Goal: Book appointment/travel/reservation

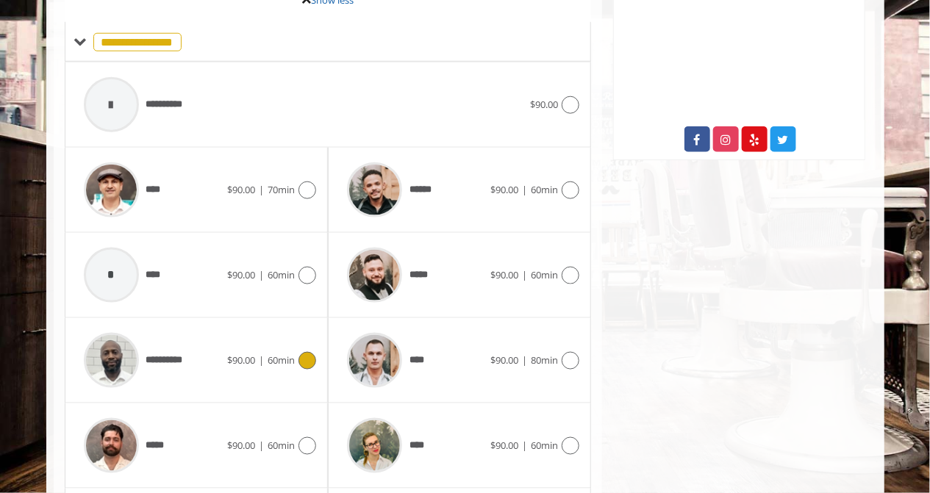
scroll to position [704, 0]
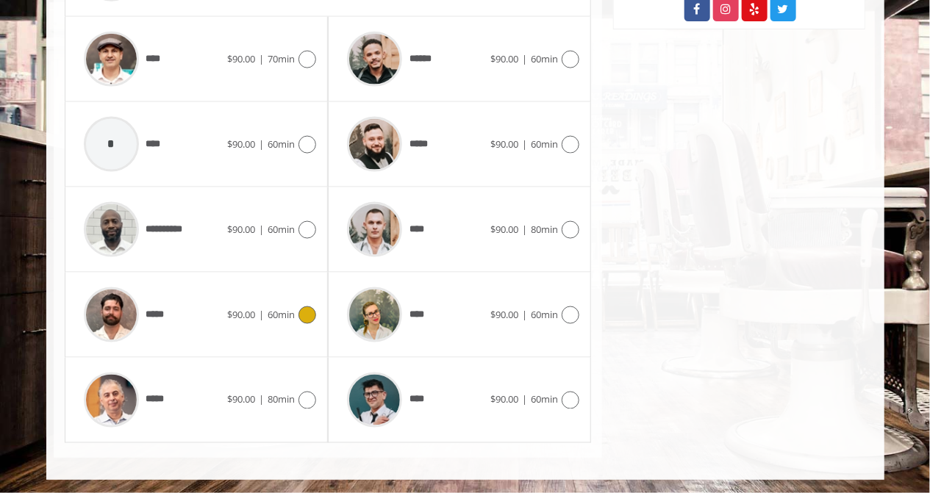
click at [304, 321] on icon at bounding box center [308, 316] width 18 height 18
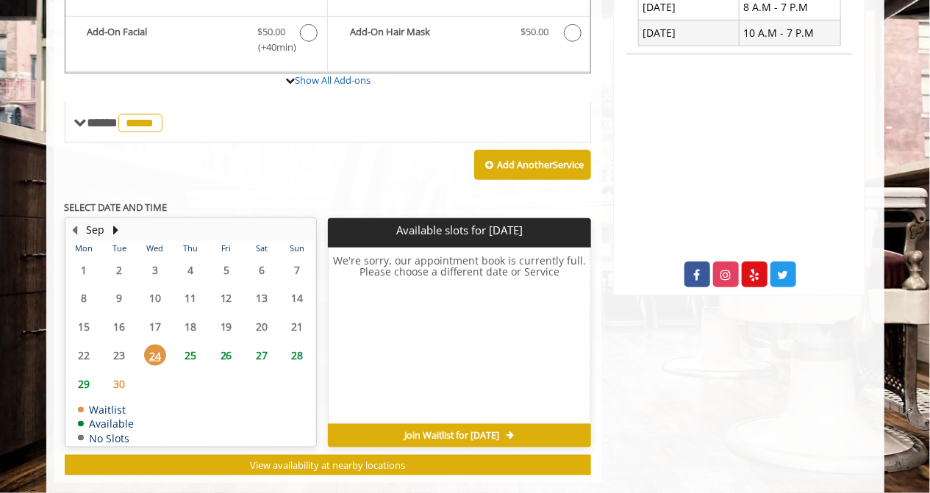
scroll to position [463, 0]
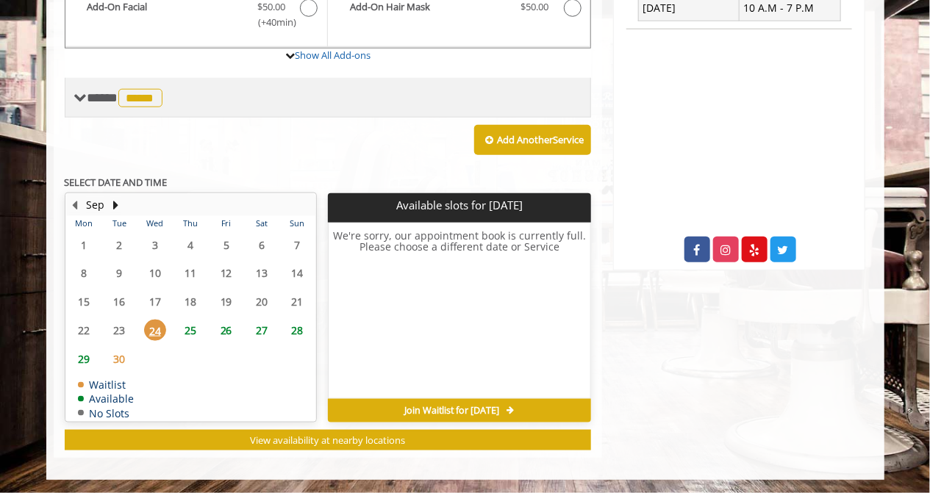
click at [87, 97] on span "**** ***** ********" at bounding box center [126, 97] width 79 height 13
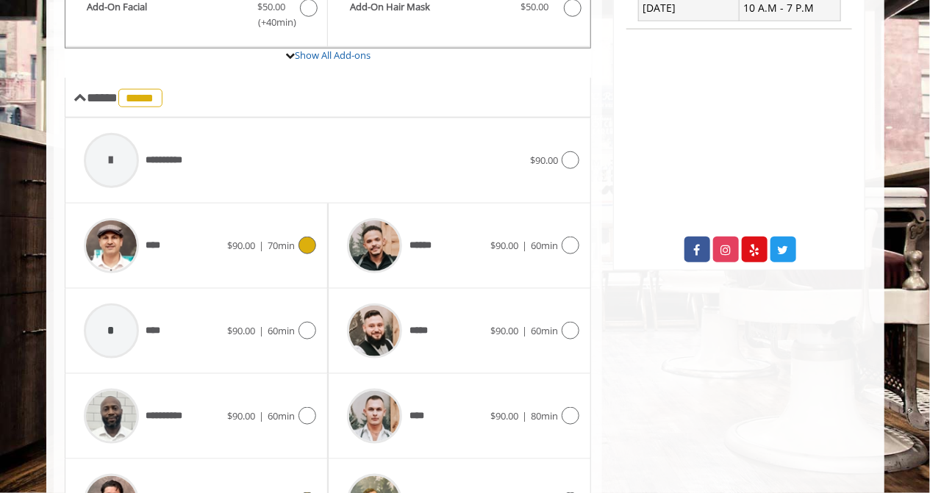
click at [309, 251] on icon at bounding box center [308, 246] width 18 height 18
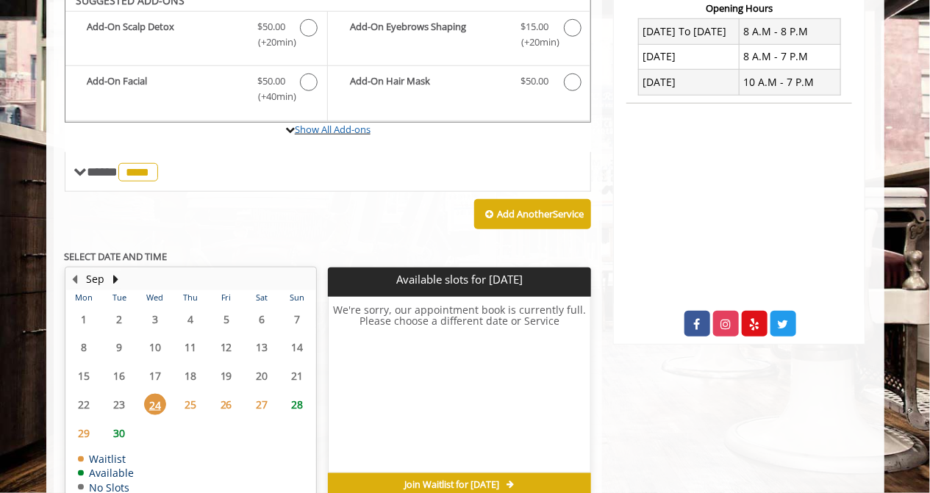
scroll to position [376, 0]
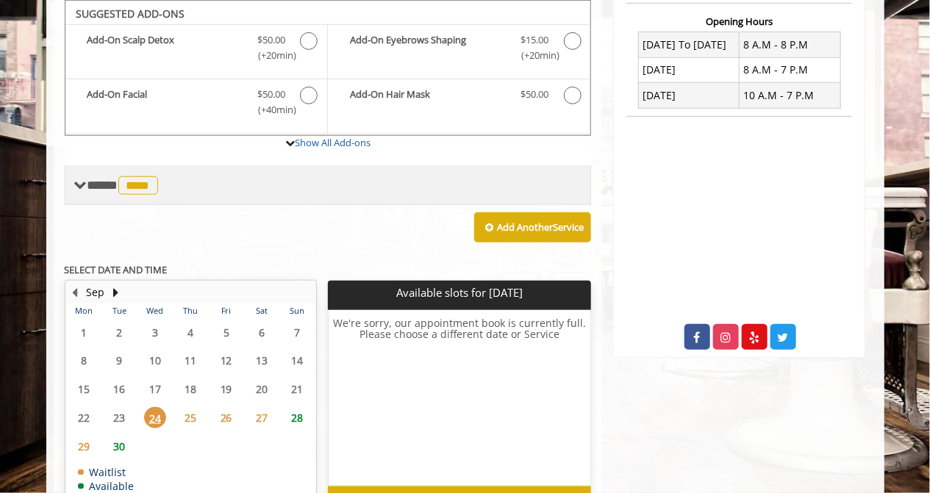
click at [82, 186] on span at bounding box center [80, 185] width 13 height 13
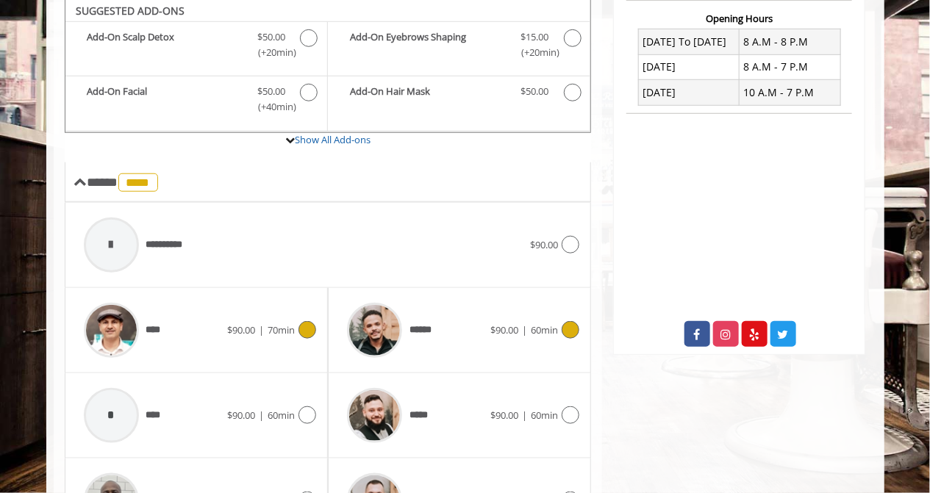
scroll to position [535, 0]
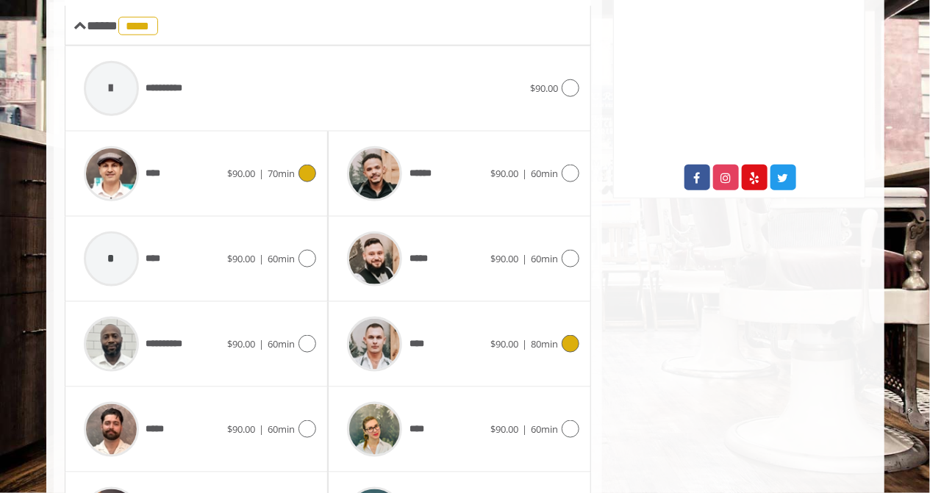
click at [574, 346] on icon at bounding box center [571, 344] width 18 height 18
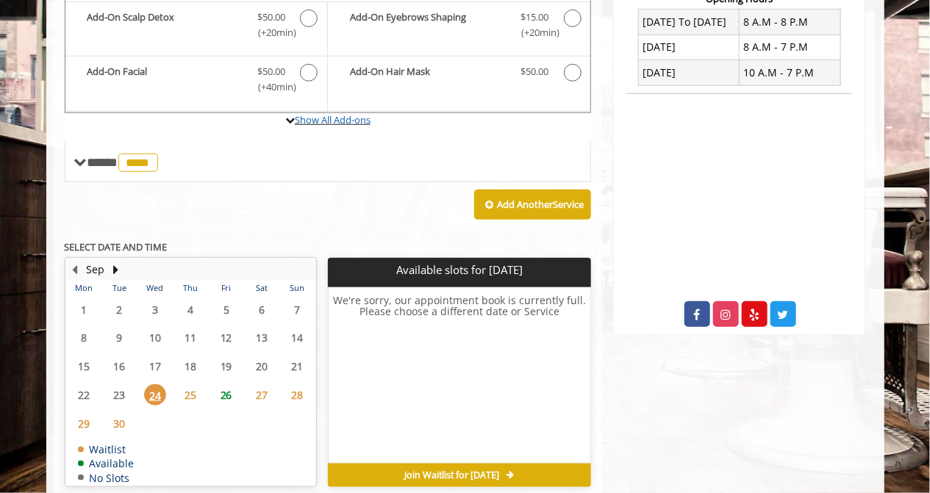
scroll to position [376, 0]
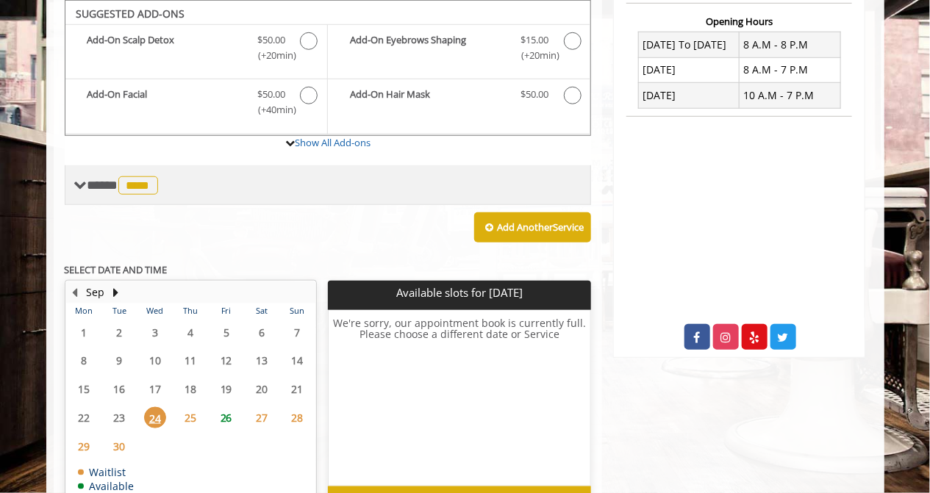
click at [104, 179] on span "**** **** ********" at bounding box center [124, 185] width 74 height 13
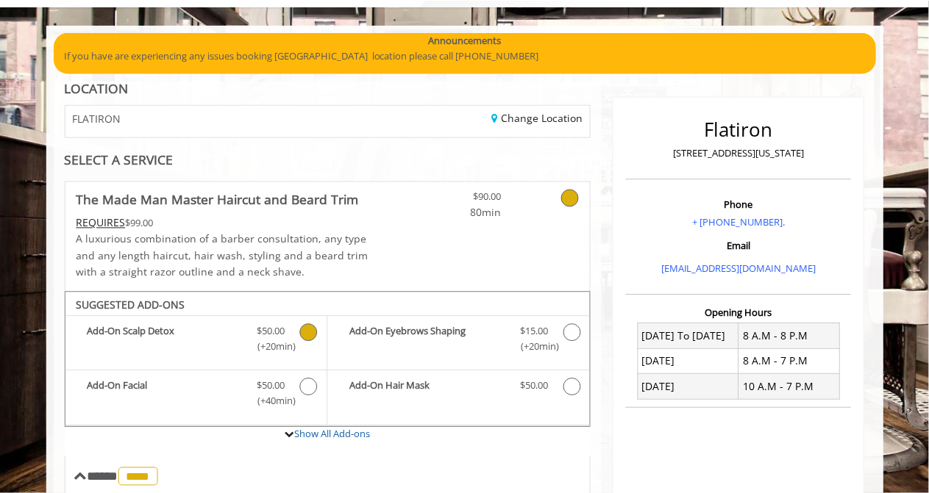
scroll to position [0, 0]
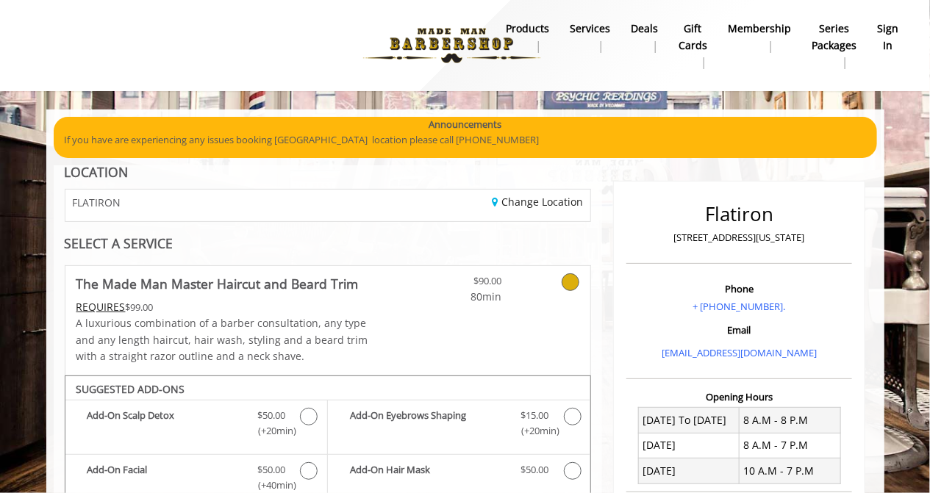
click at [574, 286] on icon at bounding box center [571, 283] width 18 height 18
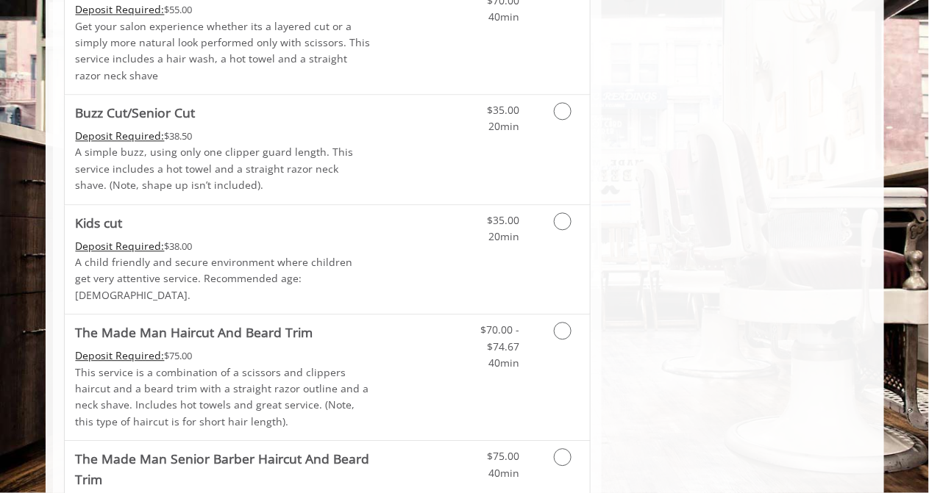
scroll to position [774, 0]
click at [558, 321] on icon "Grooming services" at bounding box center [563, 330] width 18 height 18
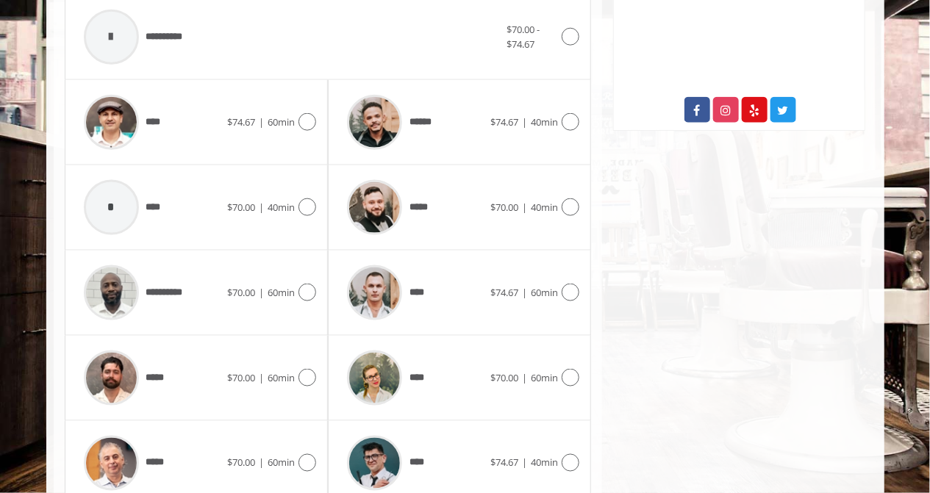
scroll to position [599, 0]
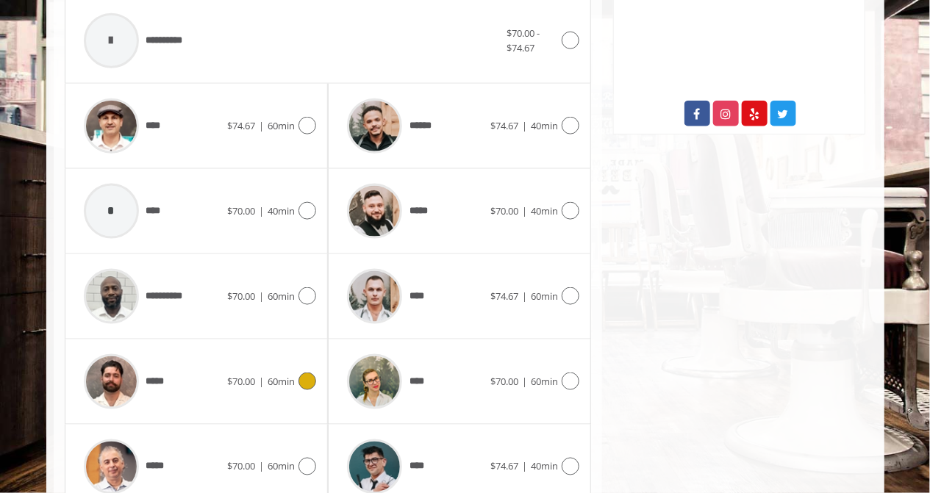
click at [311, 386] on icon at bounding box center [308, 382] width 18 height 18
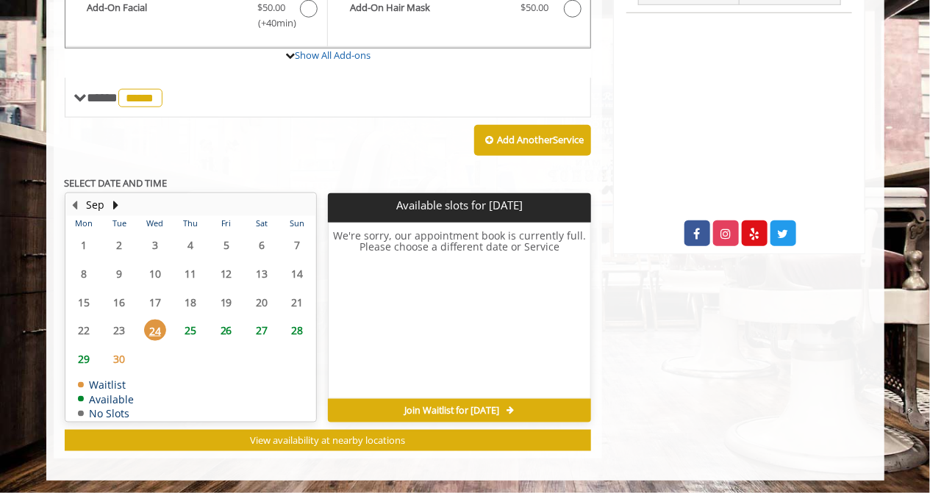
scroll to position [480, 0]
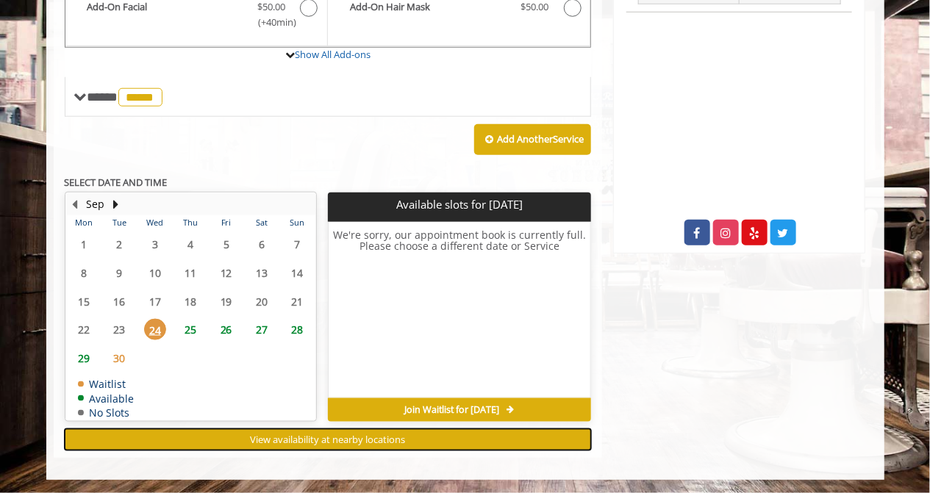
click at [362, 440] on span "View availability at nearby locations" at bounding box center [327, 439] width 155 height 13
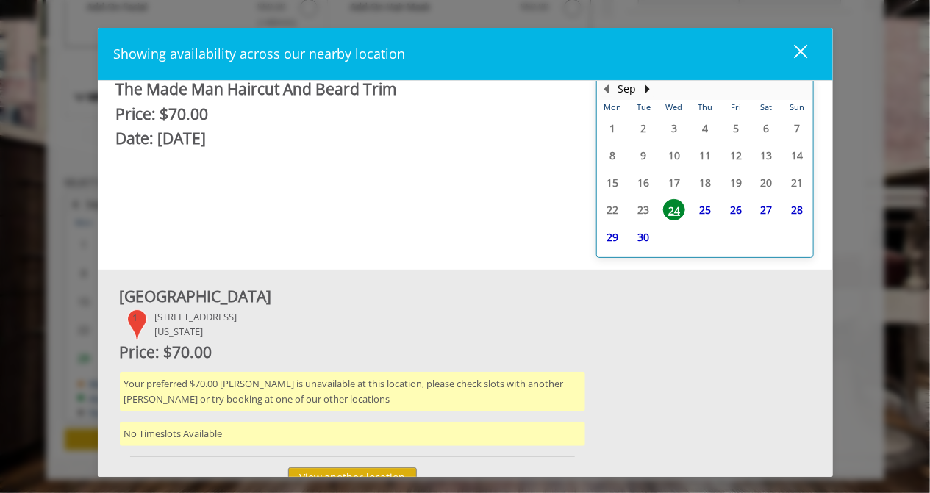
scroll to position [0, 0]
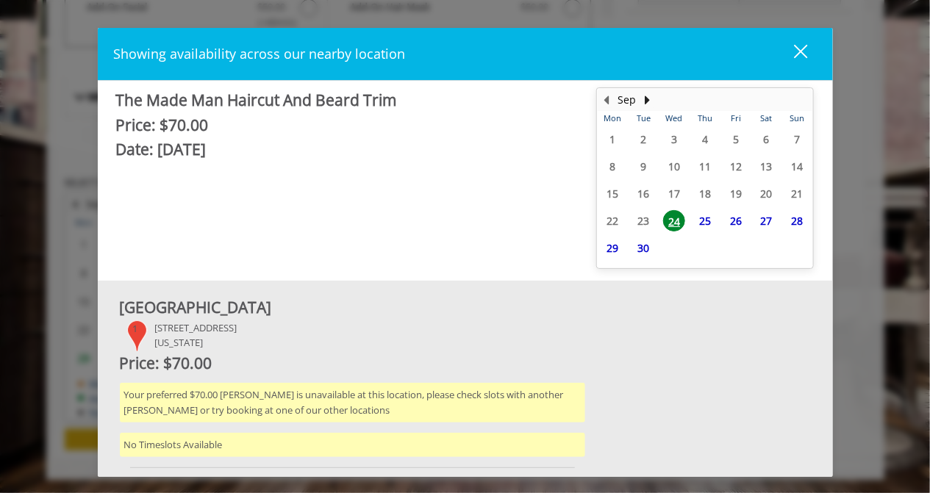
click at [696, 215] on span "25" at bounding box center [705, 220] width 22 height 21
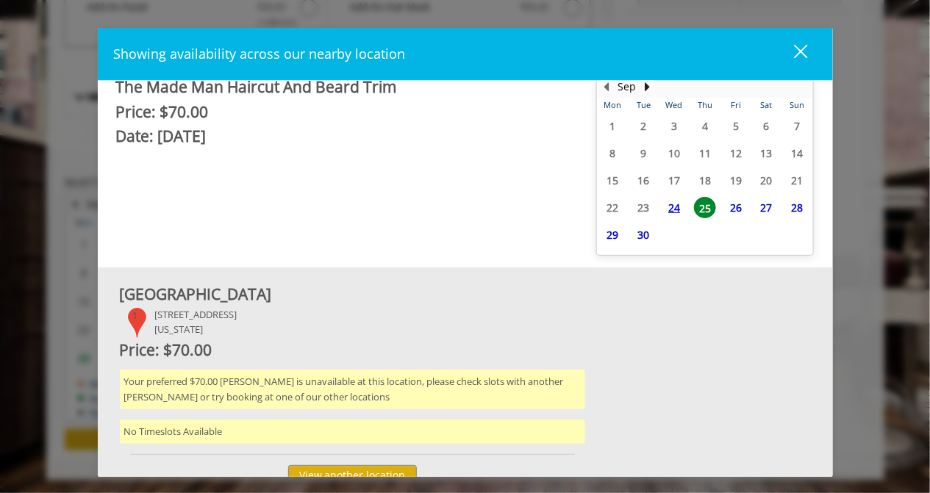
scroll to position [14, 0]
click at [674, 212] on span "24" at bounding box center [674, 206] width 22 height 21
click at [732, 208] on span "26" at bounding box center [736, 206] width 22 height 21
click at [800, 43] on div "close" at bounding box center [791, 54] width 29 height 22
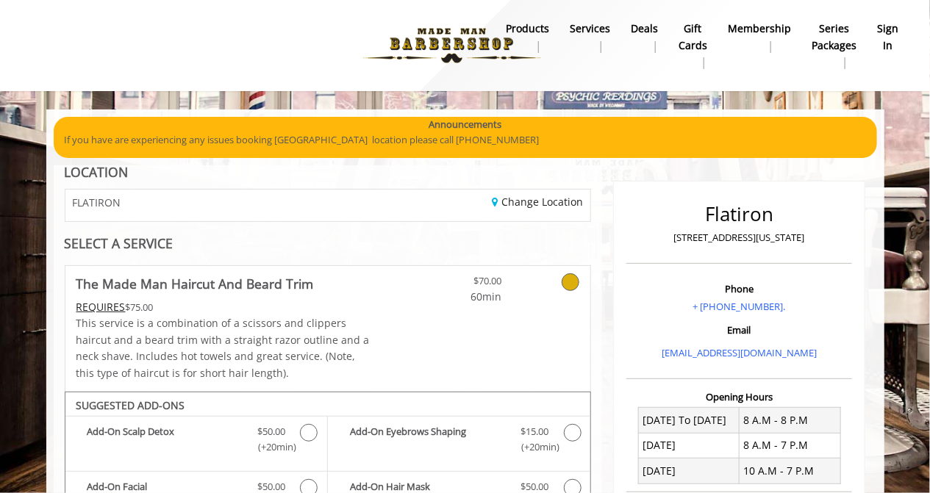
scroll to position [0, 0]
